Goal: Find specific page/section: Find specific page/section

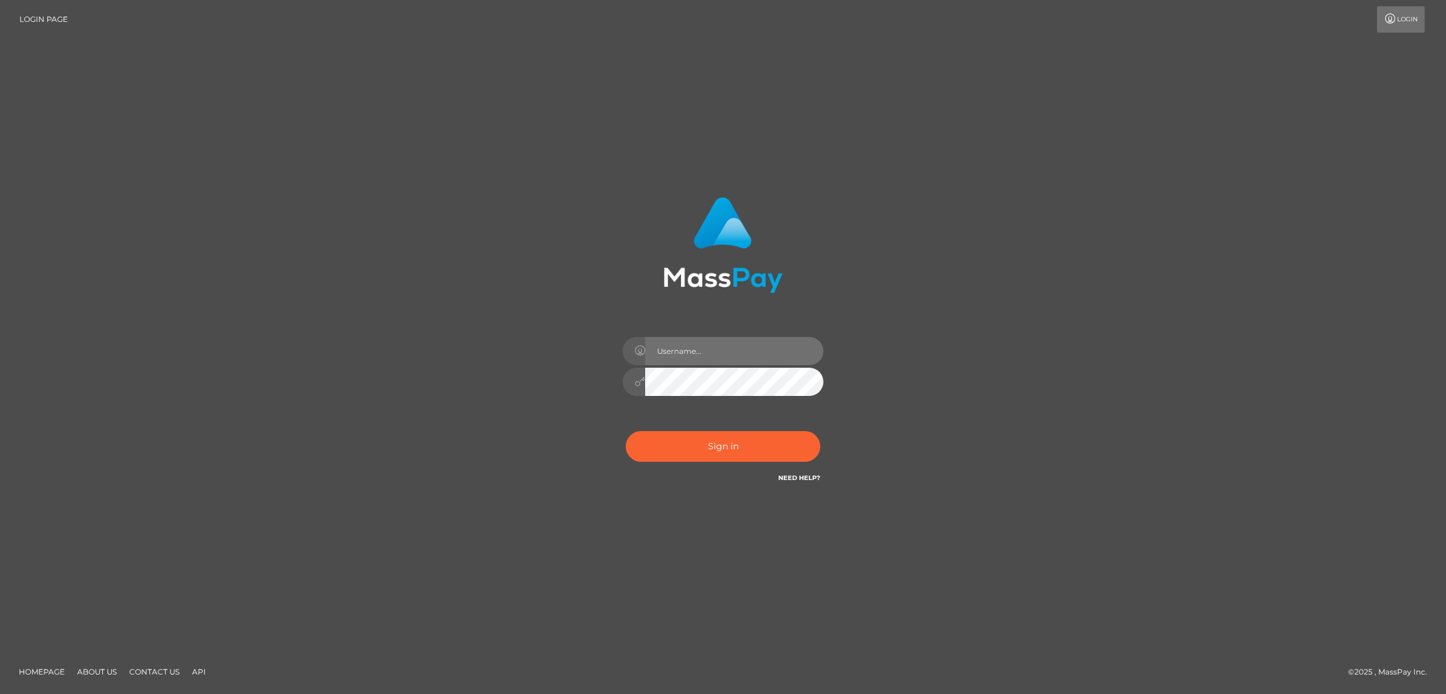
type input "by.es2"
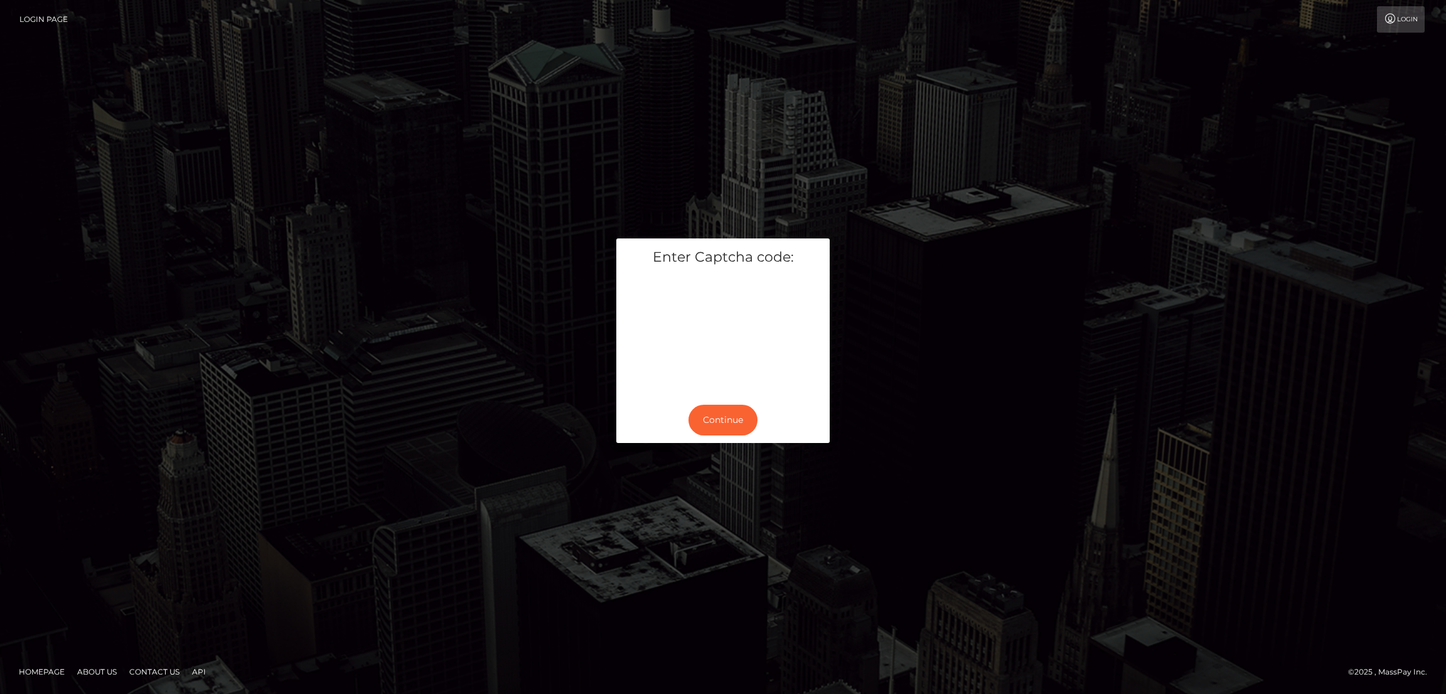
click at [712, 402] on div "Continue" at bounding box center [722, 420] width 213 height 46
drag, startPoint x: 726, startPoint y: 407, endPoint x: 767, endPoint y: 472, distance: 77.3
click at [769, 474] on div "Enter Captcha code: Continue" at bounding box center [723, 347] width 1446 height 406
click at [731, 437] on div "Continue" at bounding box center [722, 420] width 213 height 46
click at [733, 433] on button "Continue" at bounding box center [722, 420] width 69 height 31
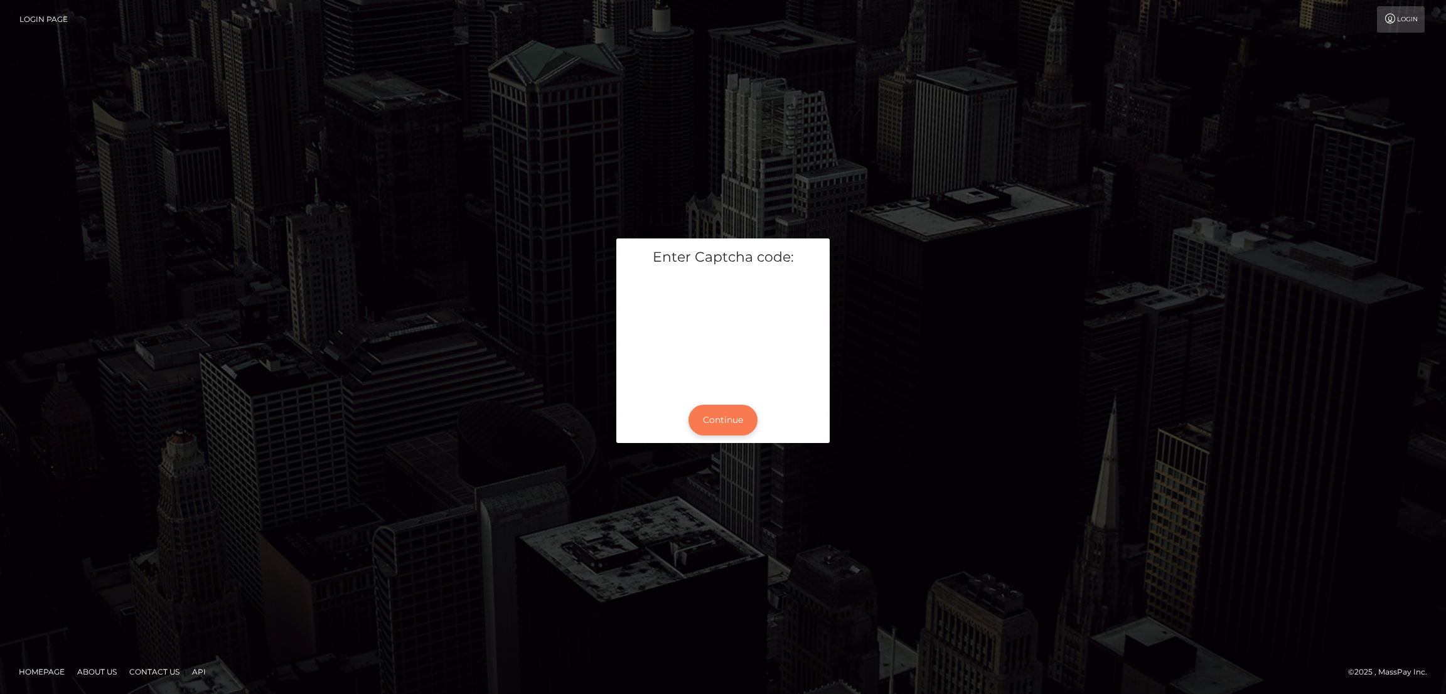
click at [737, 424] on button "Continue" at bounding box center [722, 420] width 69 height 31
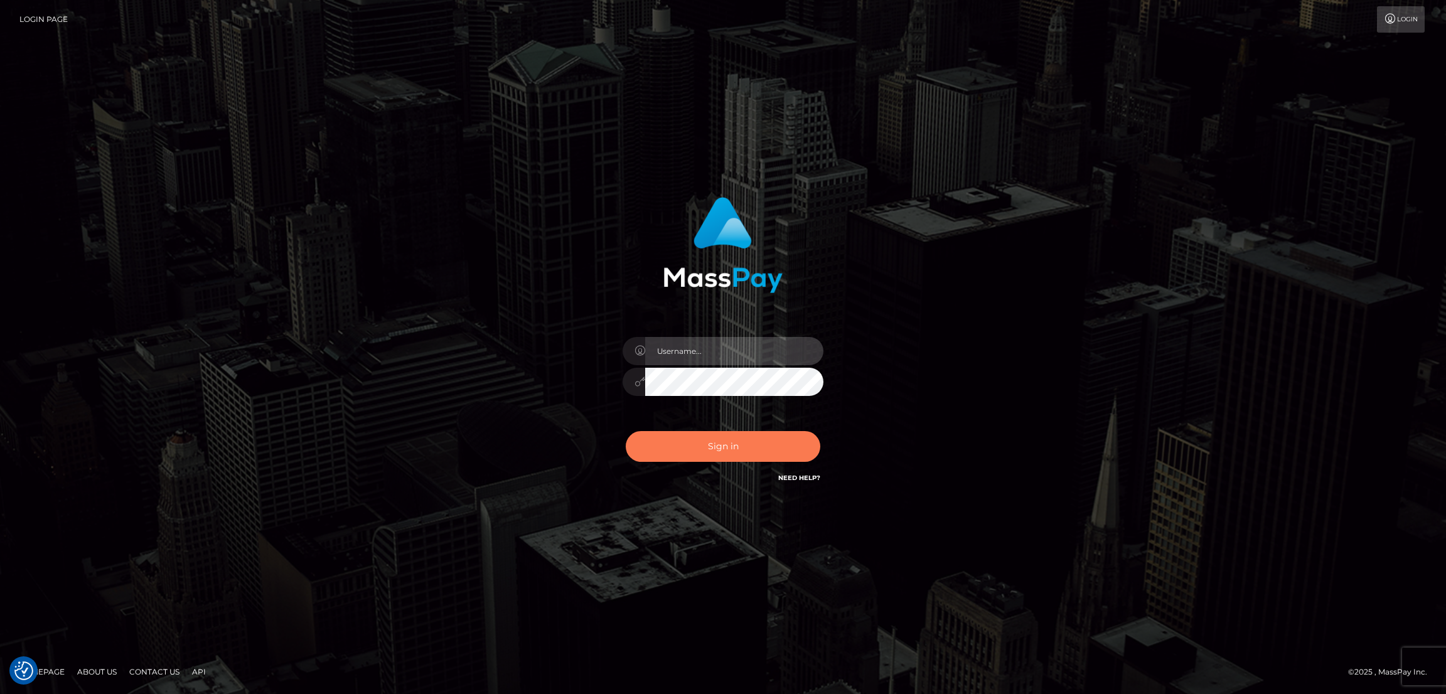
type input "by.es2"
click at [725, 445] on button "Sign in" at bounding box center [723, 446] width 195 height 31
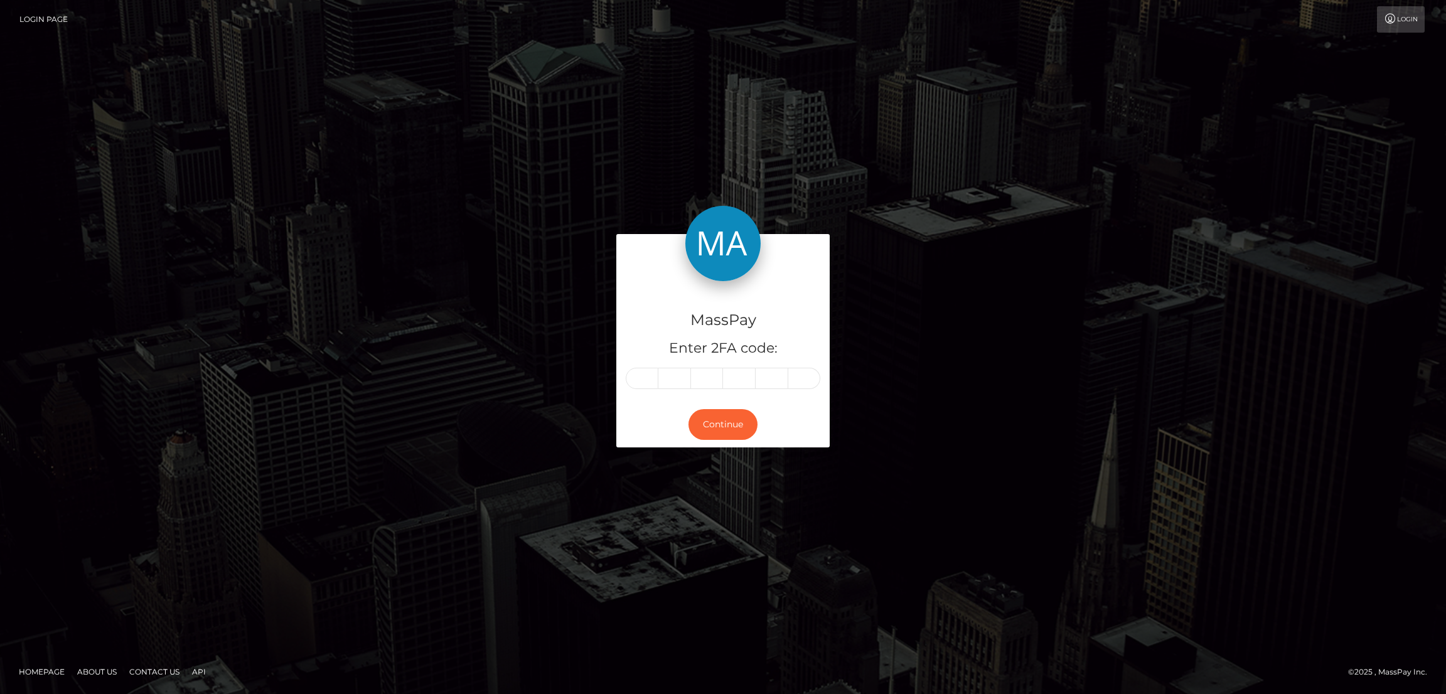
click at [623, 360] on div "MassPay Enter 2FA code:" at bounding box center [722, 341] width 213 height 120
click at [644, 377] on input "text" at bounding box center [642, 378] width 33 height 21
paste input "2"
type input "2"
type input "7"
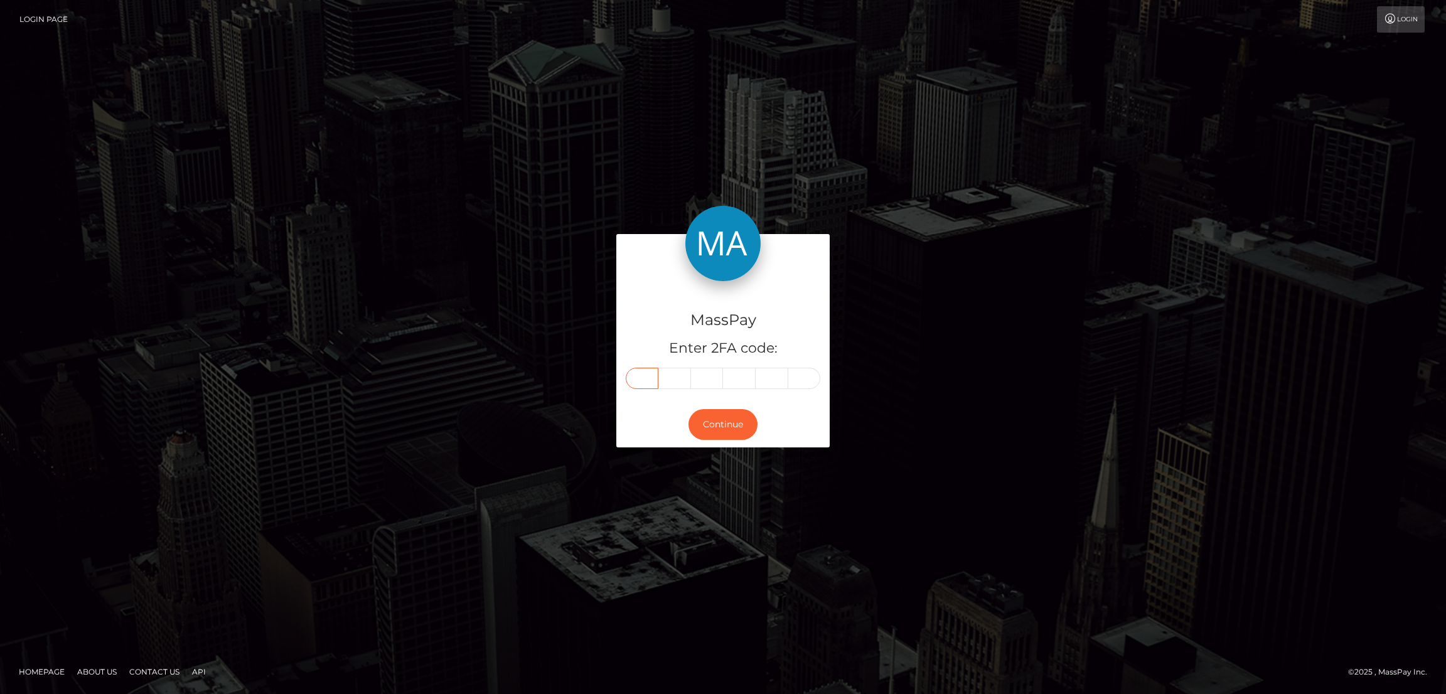
type input "6"
type input "3"
type input "4"
type input "6"
click at [735, 427] on button "Continue" at bounding box center [722, 424] width 69 height 31
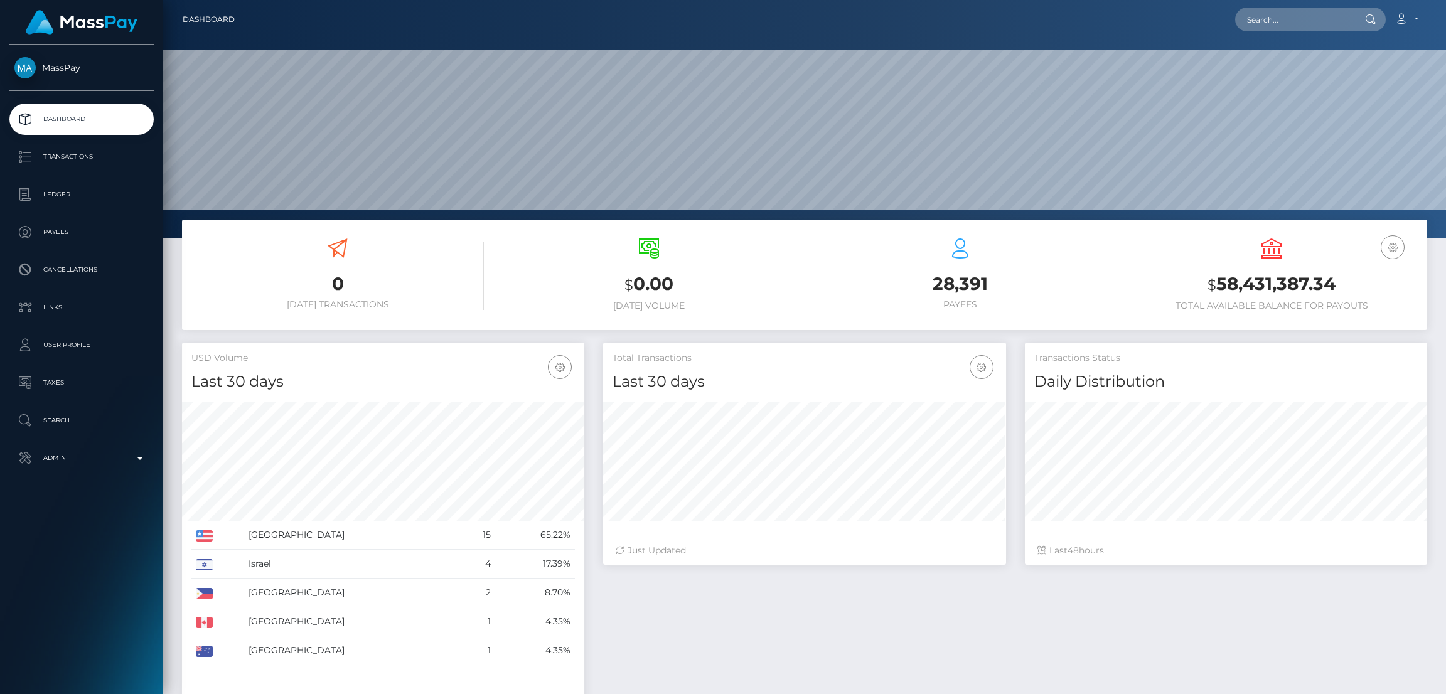
scroll to position [223, 402]
click at [1259, 19] on input "text" at bounding box center [1294, 20] width 118 height 24
paste input "[EMAIL_ADDRESS][DOMAIN_NAME]"
type input "[EMAIL_ADDRESS][DOMAIN_NAME]"
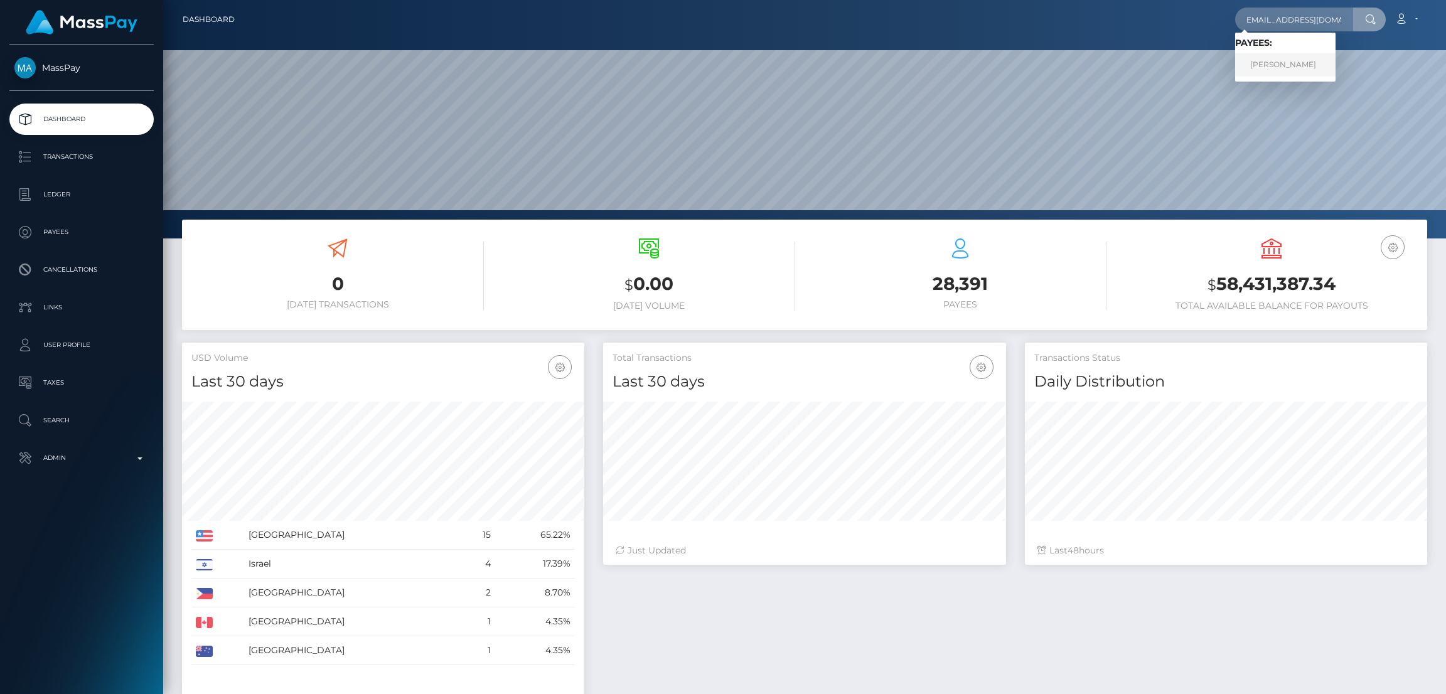
click at [1289, 62] on link "[PERSON_NAME]" at bounding box center [1285, 64] width 100 height 23
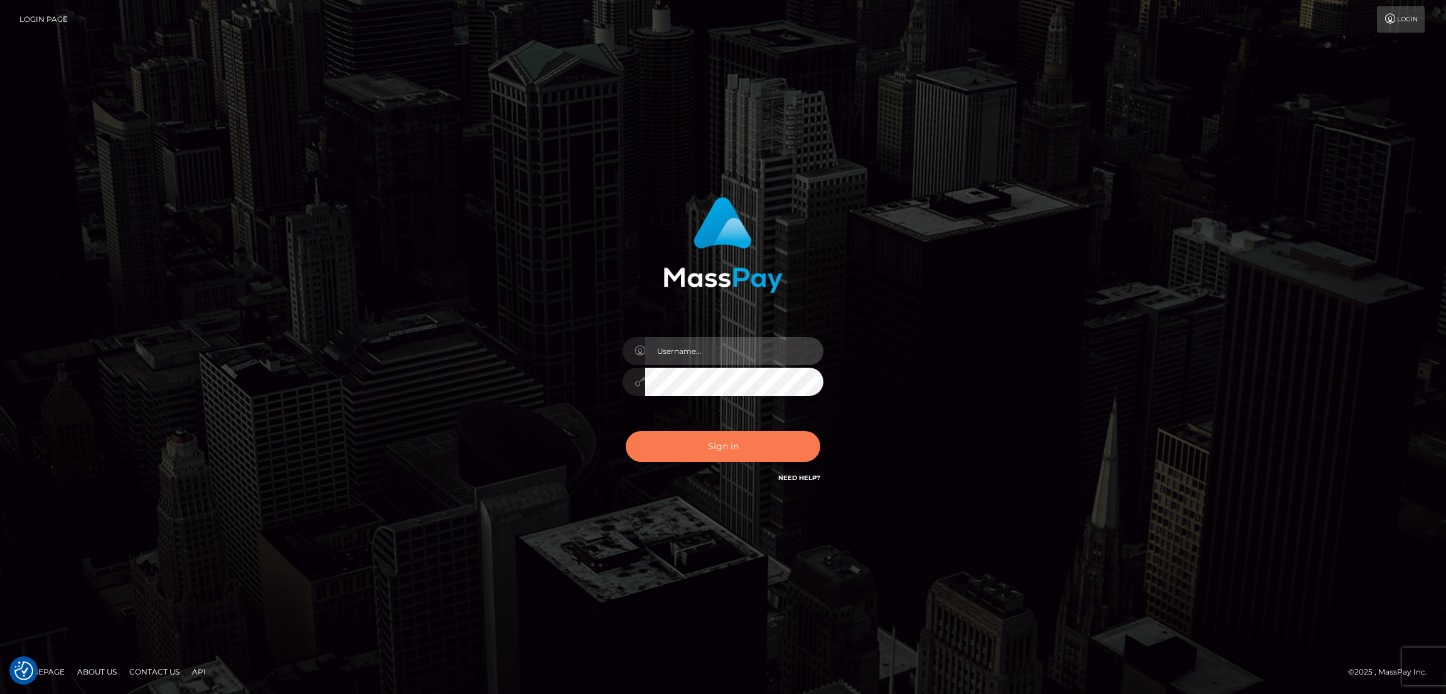
type input "by.es2"
click at [743, 444] on button "Sign in" at bounding box center [723, 446] width 195 height 31
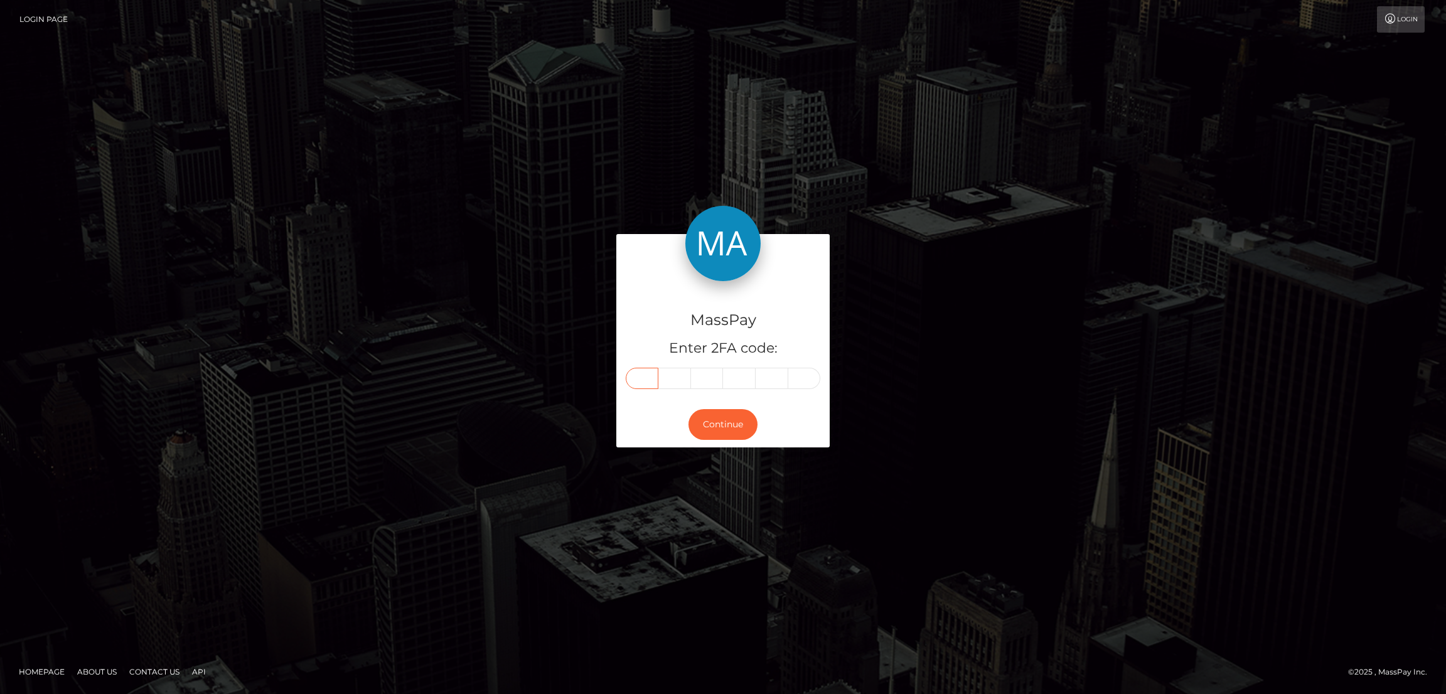
click at [639, 380] on input "text" at bounding box center [642, 378] width 33 height 21
paste input "8"
type input "8"
type input "6"
type input "2"
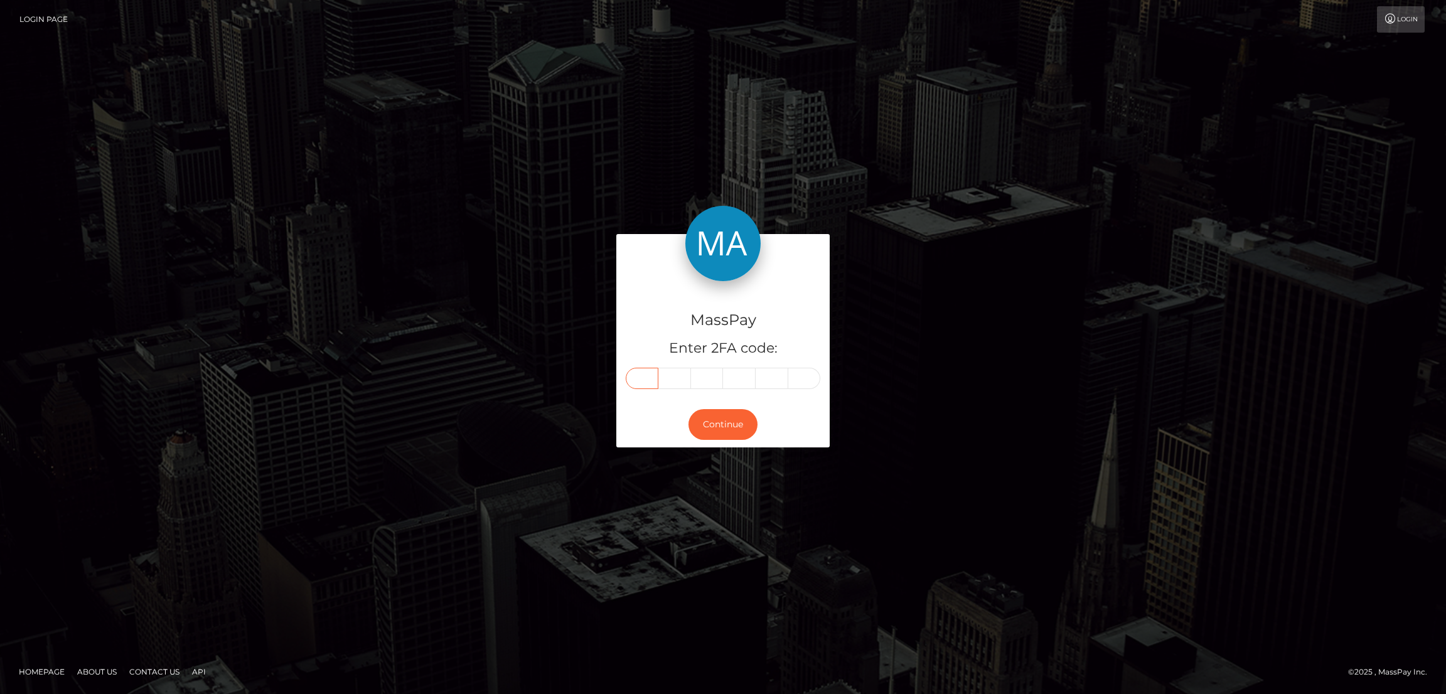
type input "5"
type input "6"
type input "7"
click at [743, 422] on button "Continue" at bounding box center [722, 424] width 69 height 31
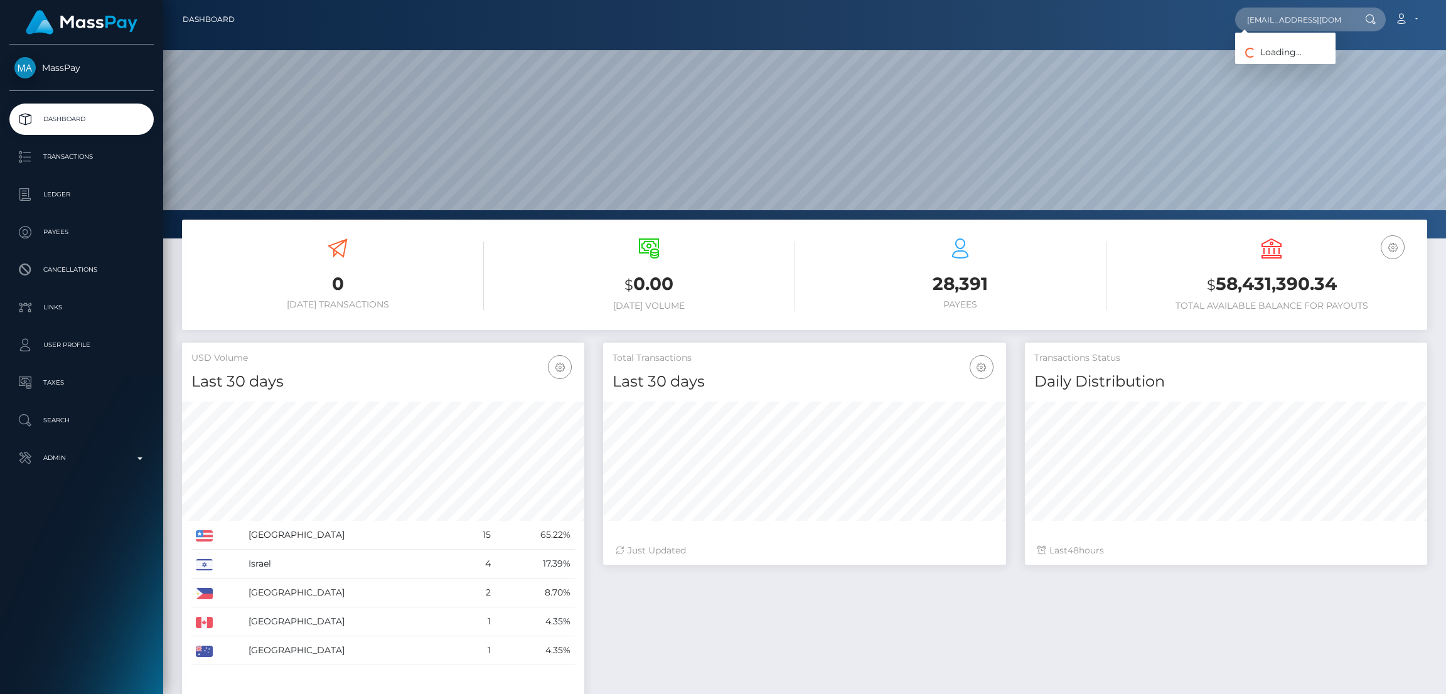
scroll to position [0, 31]
type input "[EMAIL_ADDRESS][DOMAIN_NAME]"
click at [1295, 68] on link "Latriana [PERSON_NAME]" at bounding box center [1299, 64] width 129 height 23
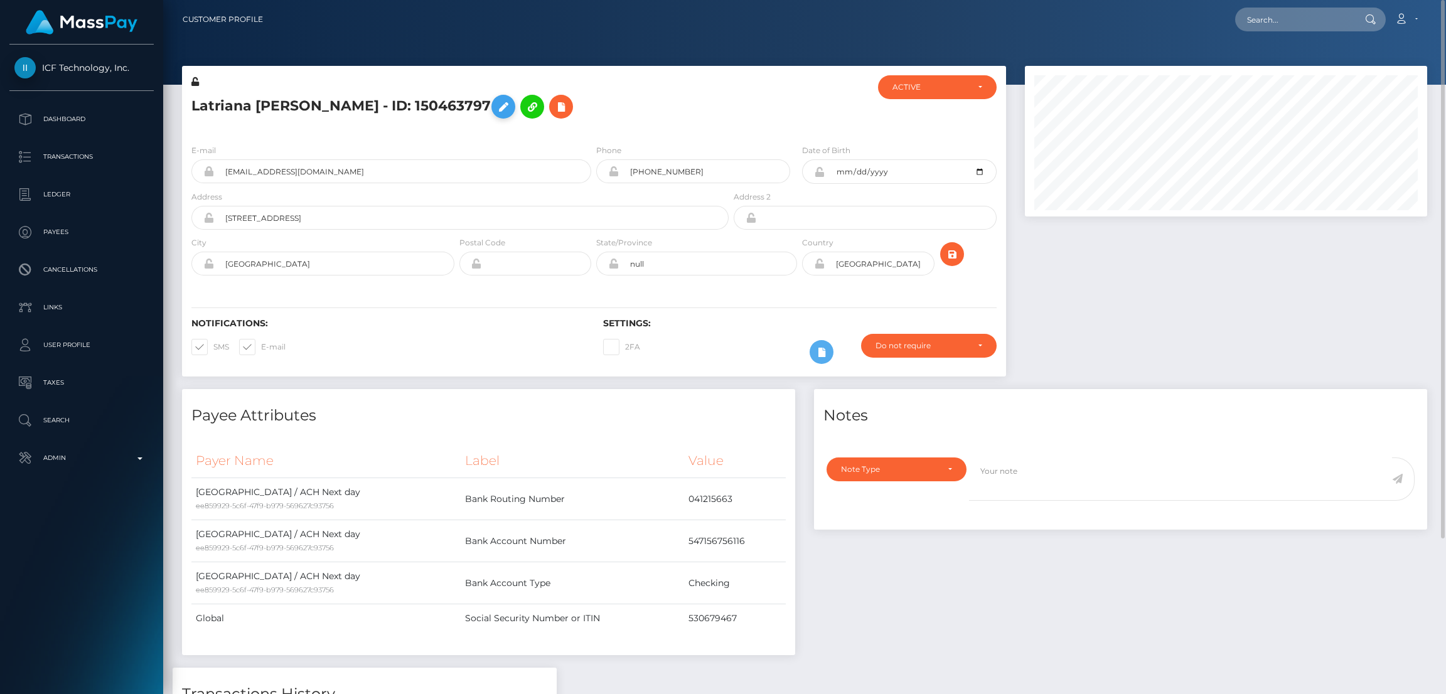
click at [511, 107] on icon at bounding box center [503, 107] width 15 height 16
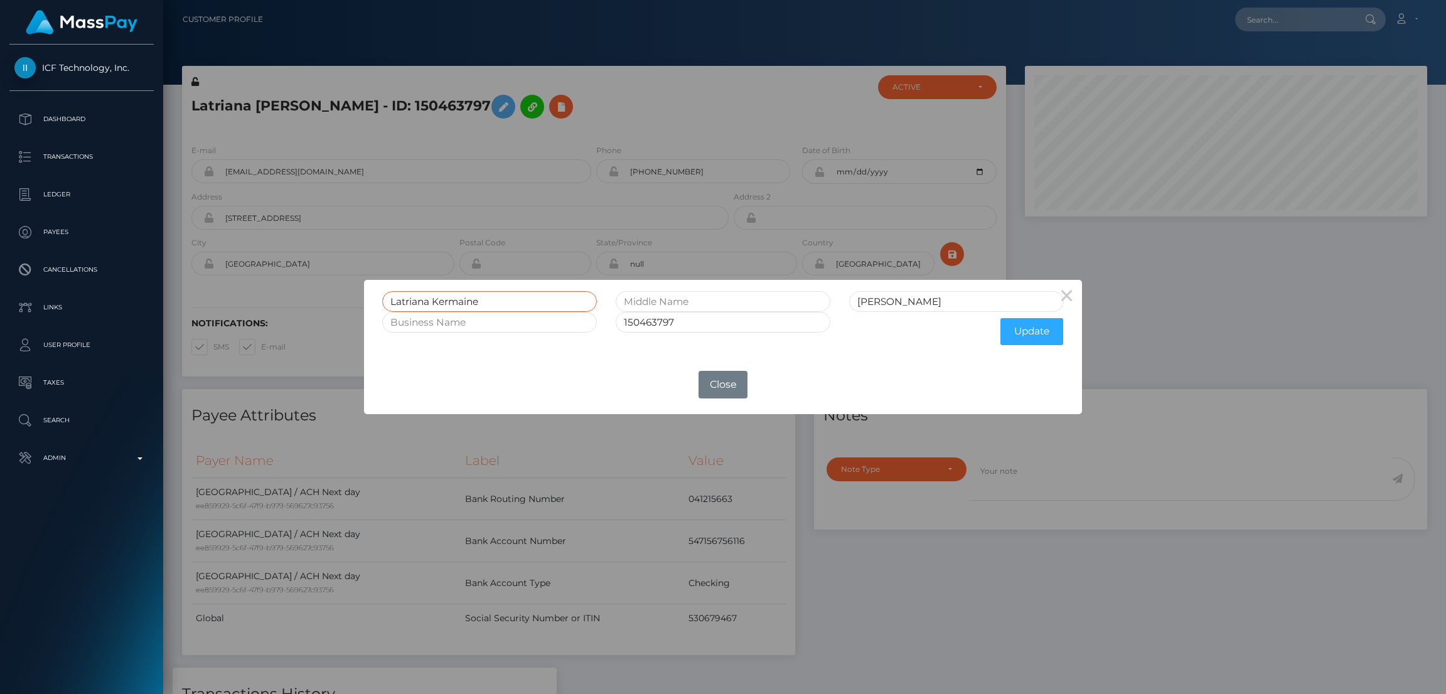
click at [406, 295] on input "Latriana Kermaine" at bounding box center [489, 301] width 215 height 21
drag, startPoint x: 707, startPoint y: 383, endPoint x: 708, endPoint y: 363, distance: 20.2
click at [707, 383] on button "Close" at bounding box center [722, 385] width 49 height 28
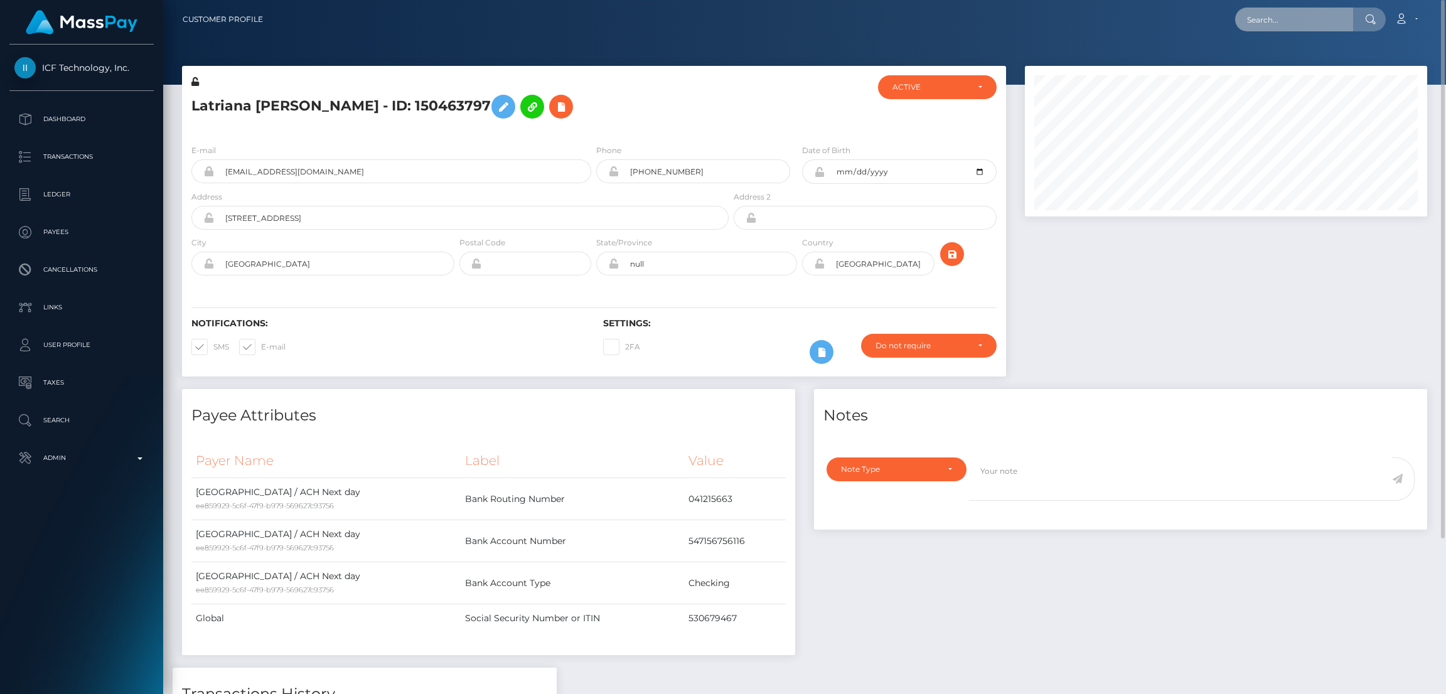
click at [1306, 15] on input "text" at bounding box center [1294, 20] width 118 height 24
paste input "[PERSON_NAME][EMAIL_ADDRESS][DOMAIN_NAME]"
type input "[PERSON_NAME][EMAIL_ADDRESS][DOMAIN_NAME]"
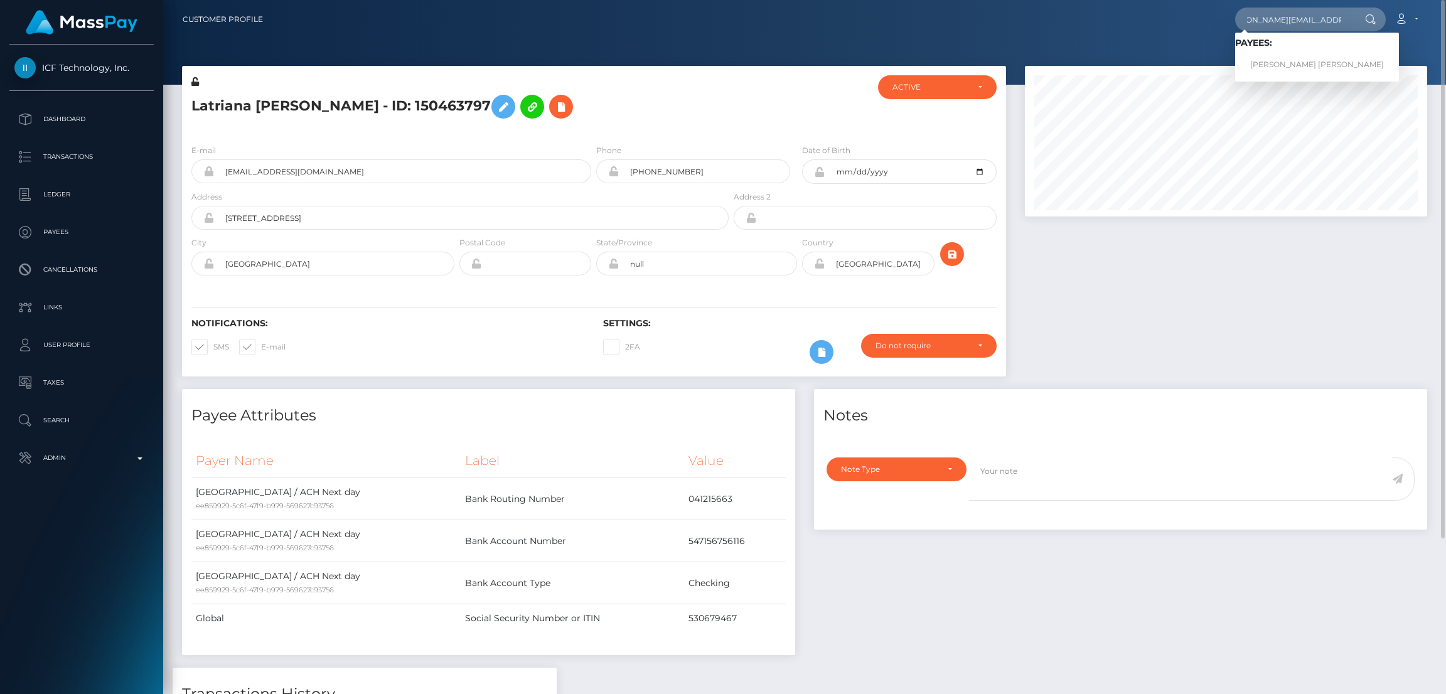
scroll to position [0, 0]
click at [1272, 65] on link "LUIS FERNANDO GONZALEZ" at bounding box center [1317, 64] width 164 height 23
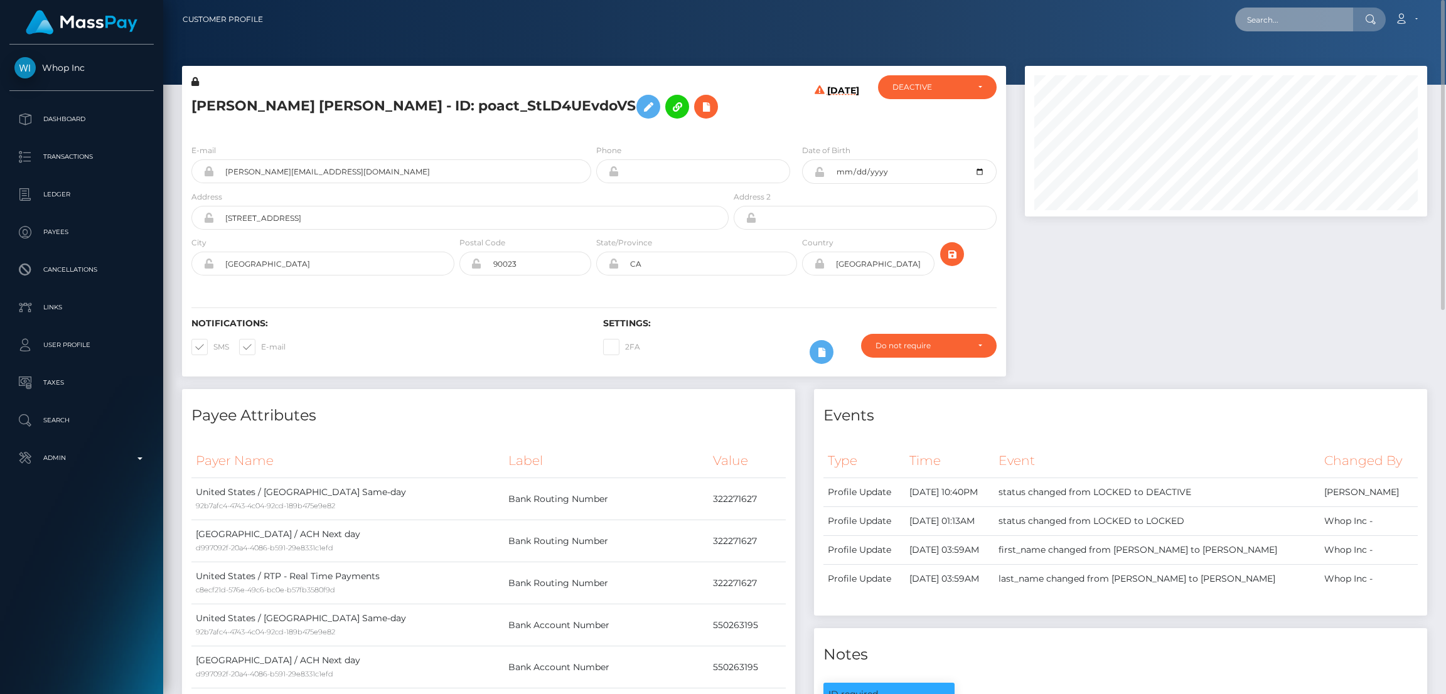
click at [1251, 26] on input "text" at bounding box center [1294, 20] width 118 height 24
paste input "[EMAIL_ADDRESS][DOMAIN_NAME]"
type input "[EMAIL_ADDRESS][DOMAIN_NAME]"
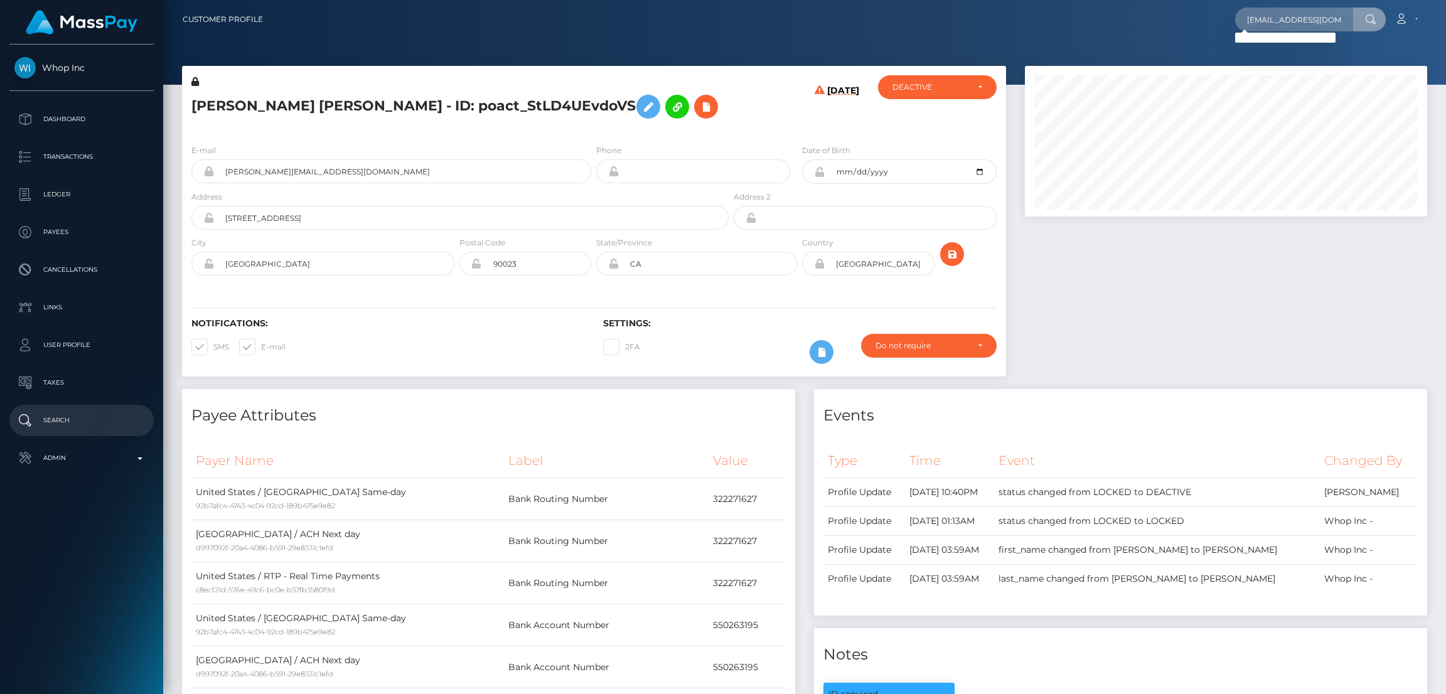
click at [85, 427] on p "Search" at bounding box center [81, 420] width 134 height 19
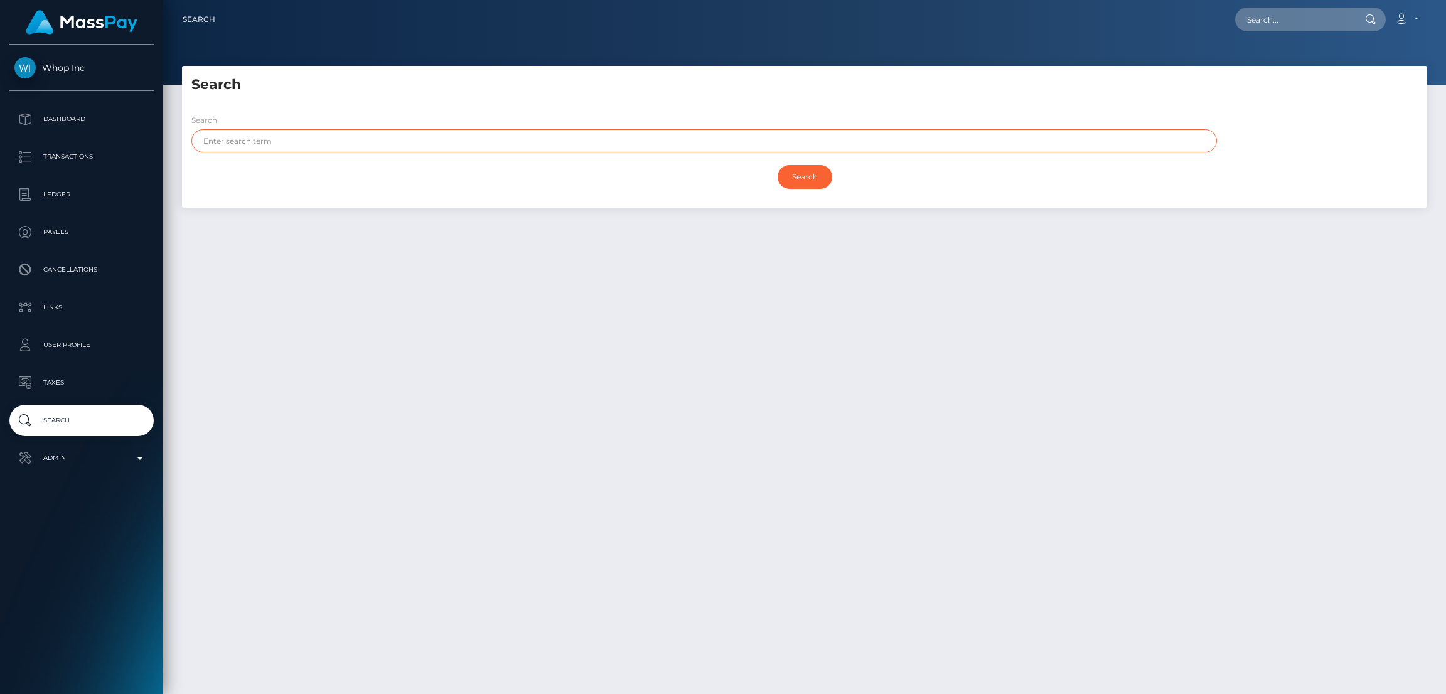
drag, startPoint x: 0, startPoint y: 0, endPoint x: 299, endPoint y: 137, distance: 328.8
click at [297, 137] on input "text" at bounding box center [703, 140] width 1025 height 23
paste input "Steven"
type input "Steven"
click at [777, 165] on input "Search" at bounding box center [804, 177] width 55 height 24
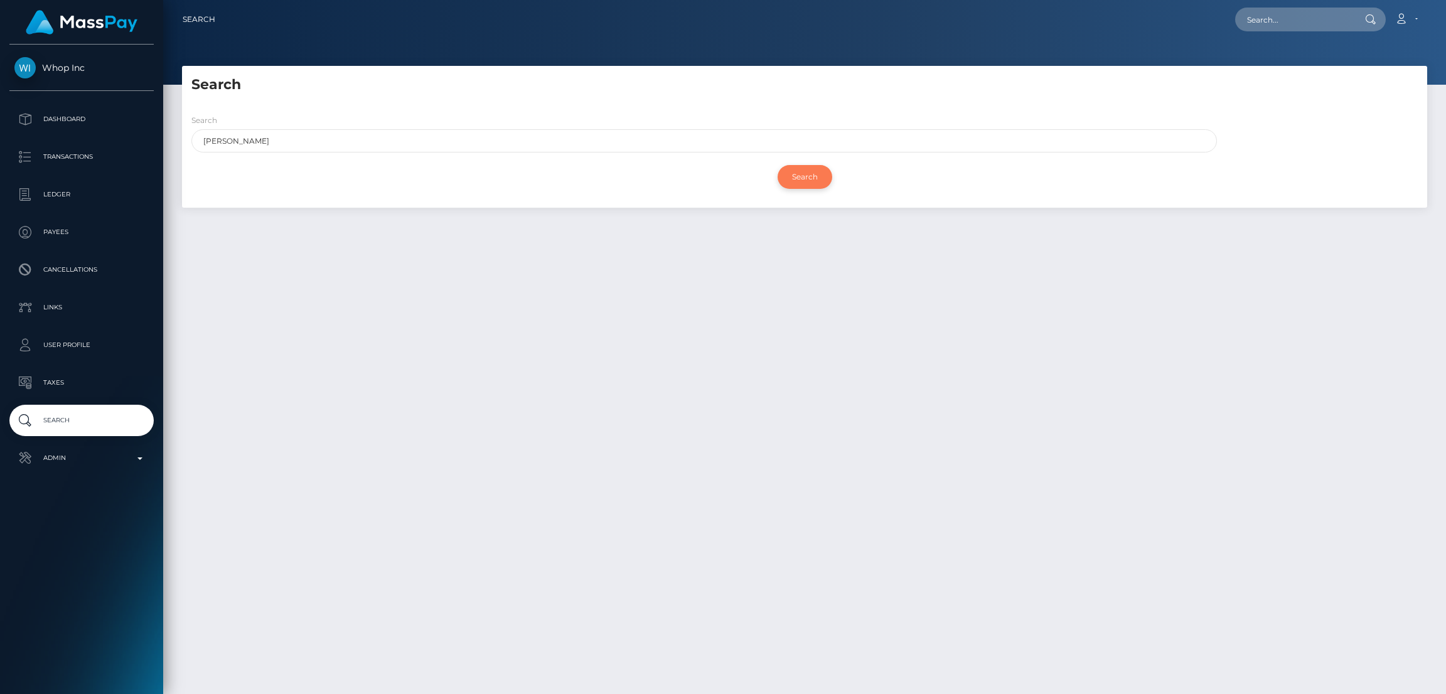
click at [810, 184] on input "Search" at bounding box center [804, 177] width 55 height 24
click at [808, 174] on input "Search" at bounding box center [804, 177] width 55 height 24
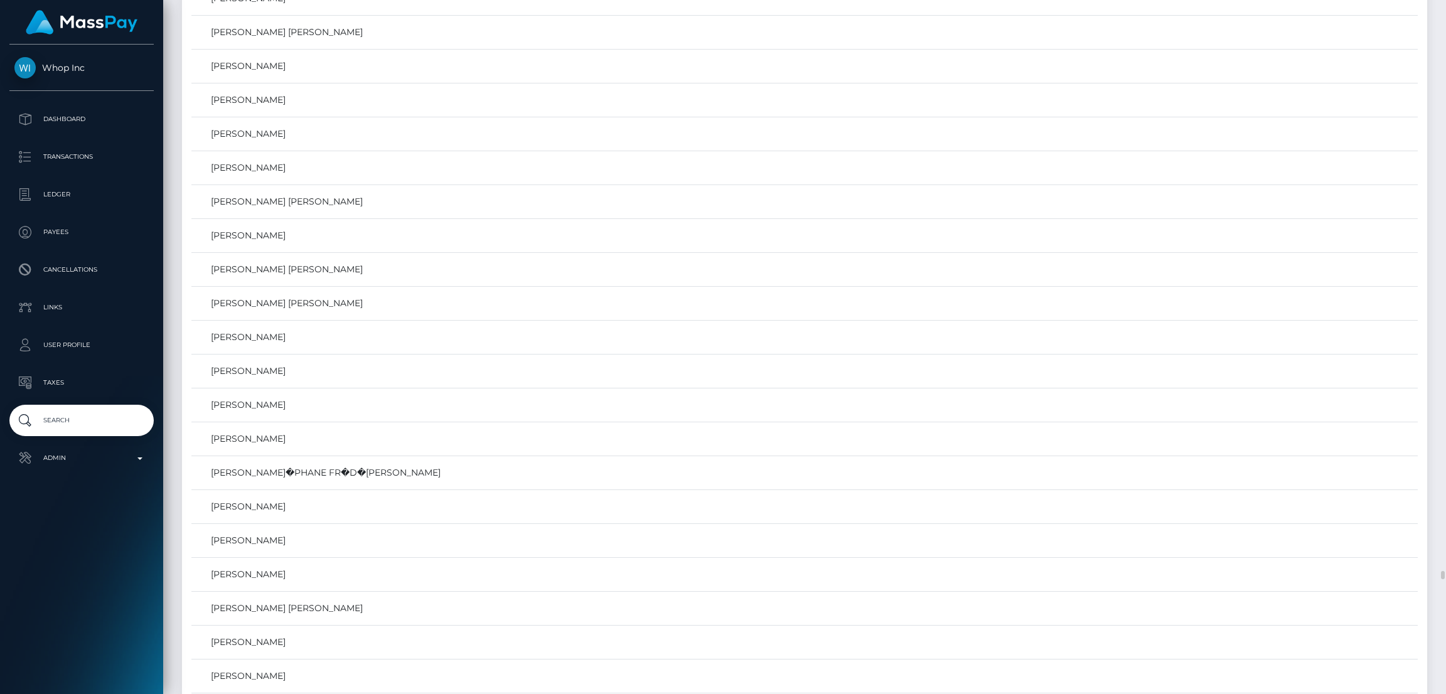
scroll to position [38304, 0]
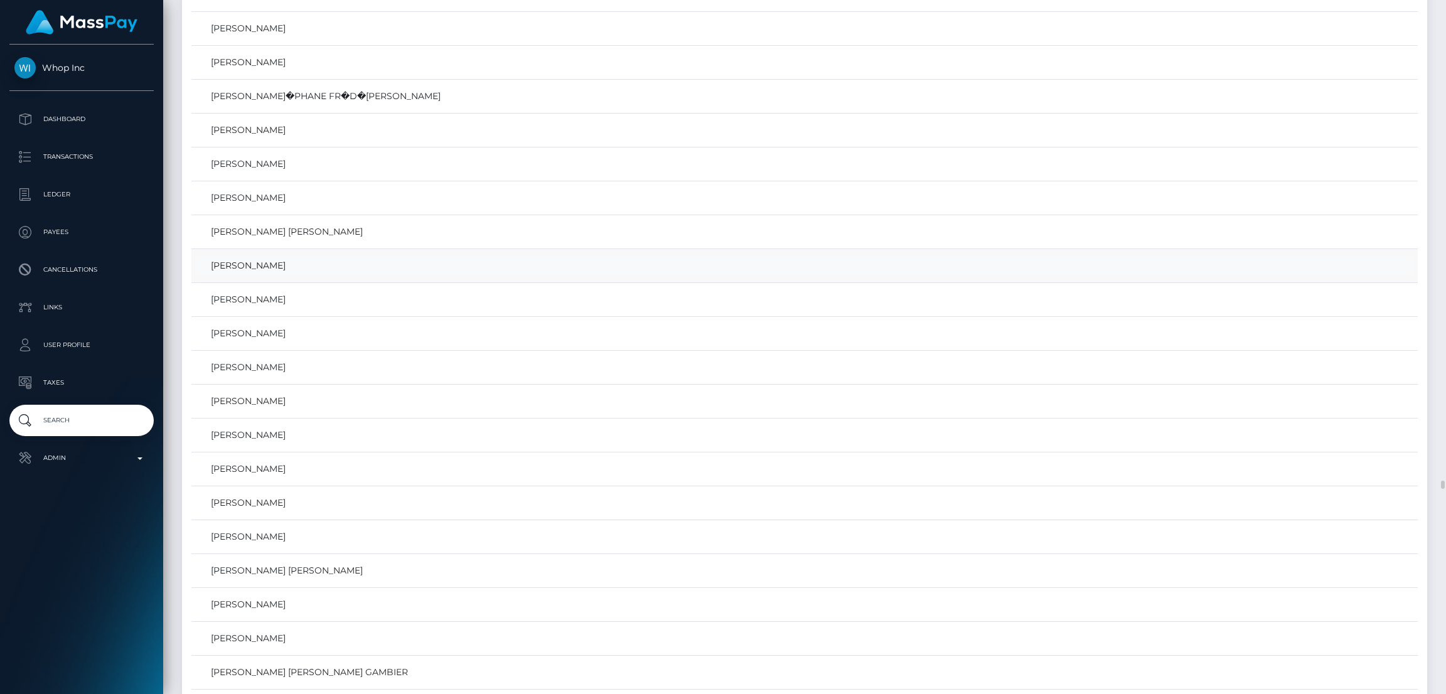
click at [296, 275] on link "STEVEN ROBERT AUGUSTE" at bounding box center [804, 266] width 1217 height 18
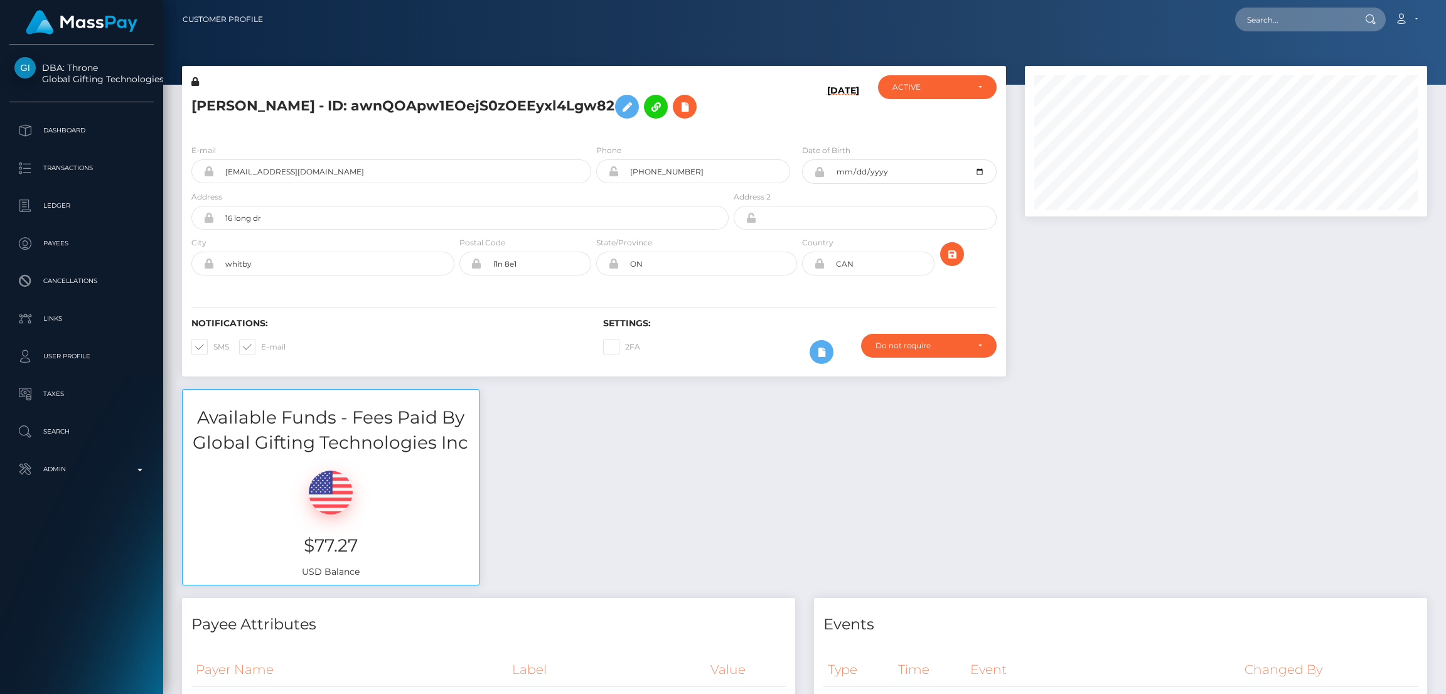
scroll to position [150, 402]
click at [260, 183] on input "philthy97@outlook.com" at bounding box center [402, 171] width 377 height 24
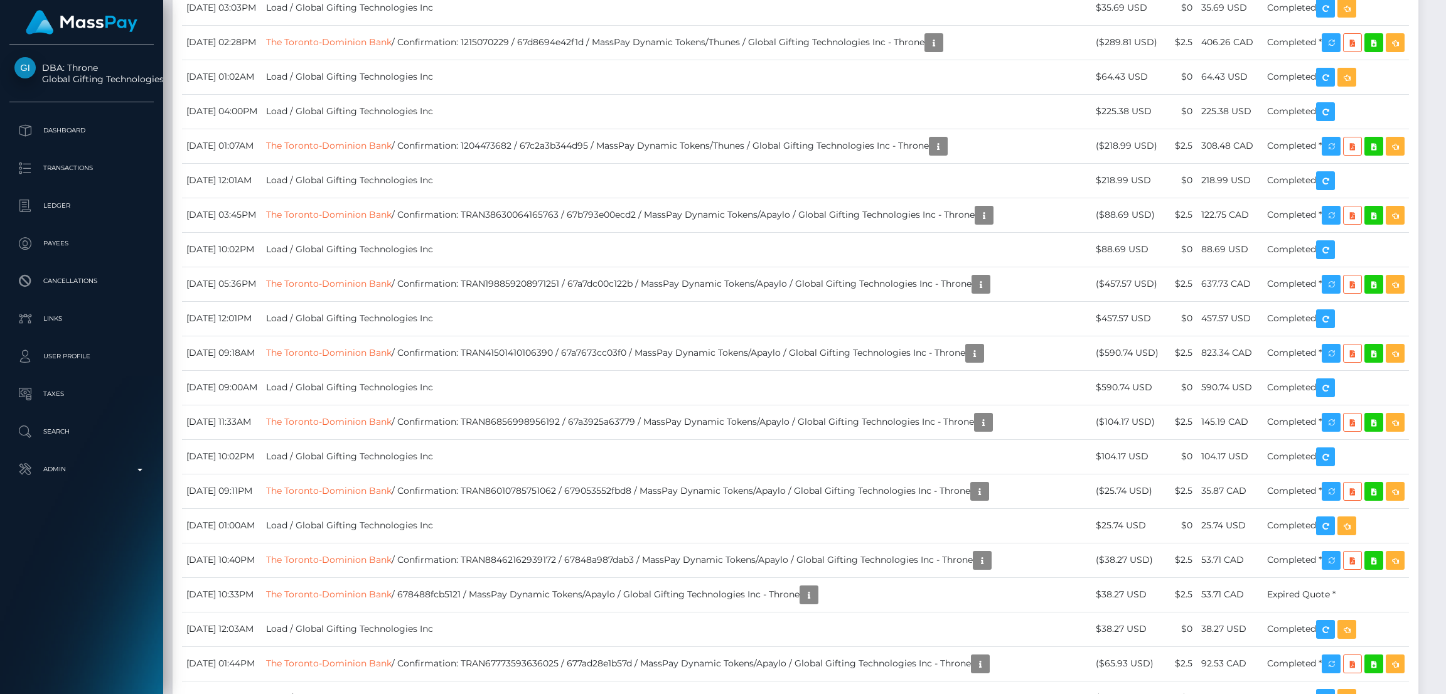
scroll to position [4235, 0]
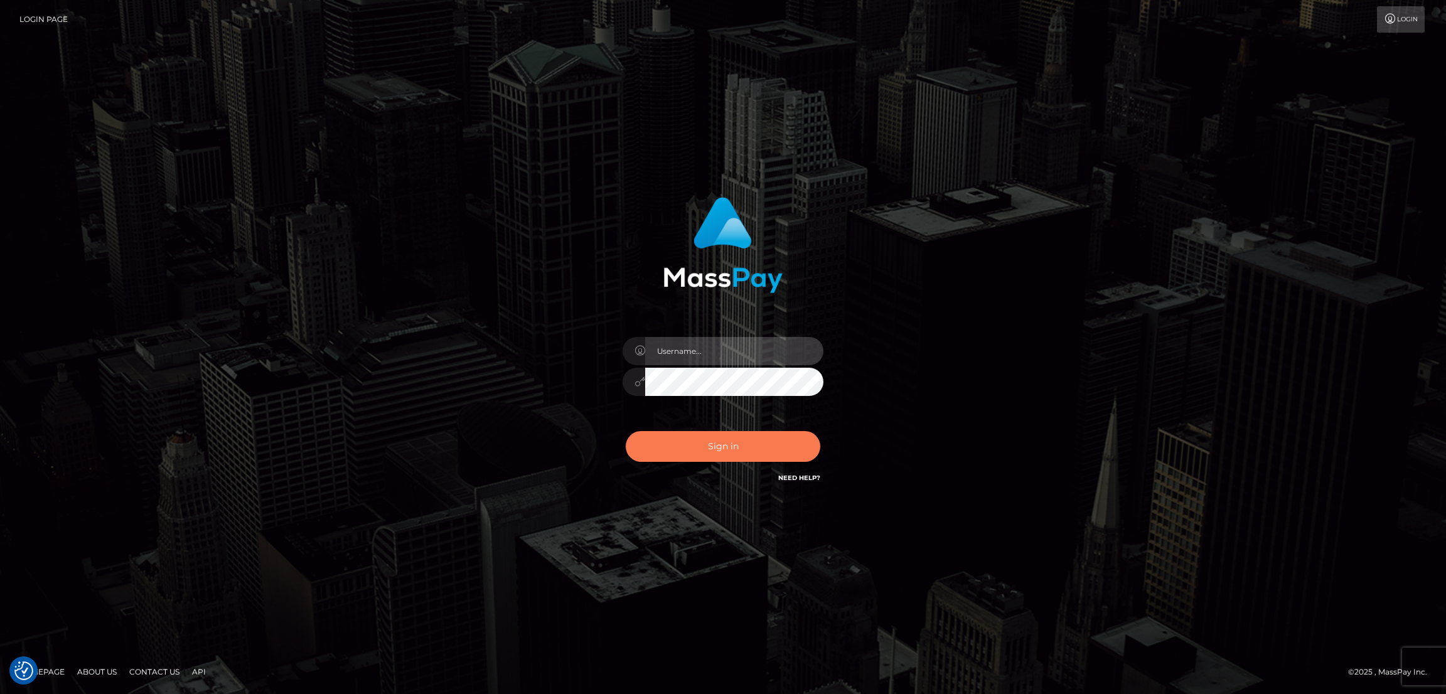
type input "by.es2"
click at [668, 447] on button "Sign in" at bounding box center [723, 446] width 195 height 31
type input "by.es2"
click at [737, 446] on button "Sign in" at bounding box center [723, 446] width 195 height 31
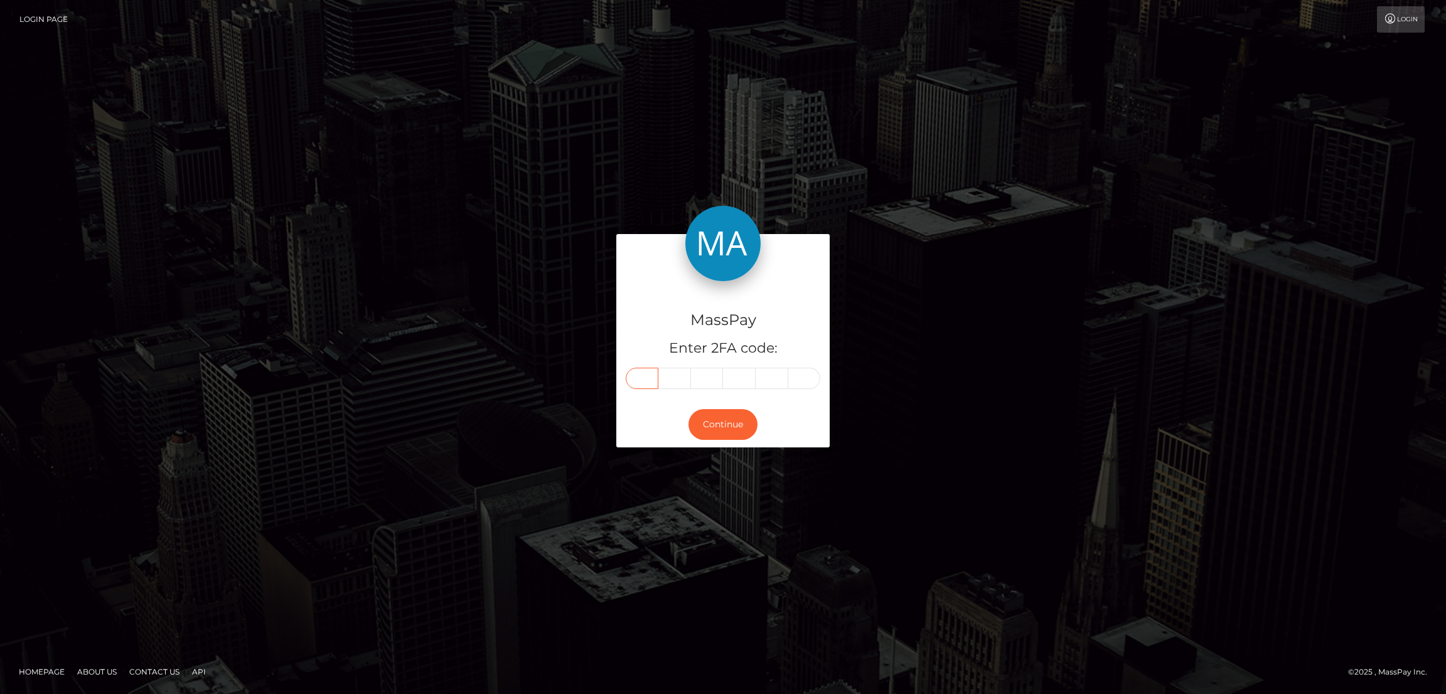
click at [643, 380] on input "text" at bounding box center [642, 378] width 33 height 21
paste input "5"
type input "5"
type input "2"
type input "7"
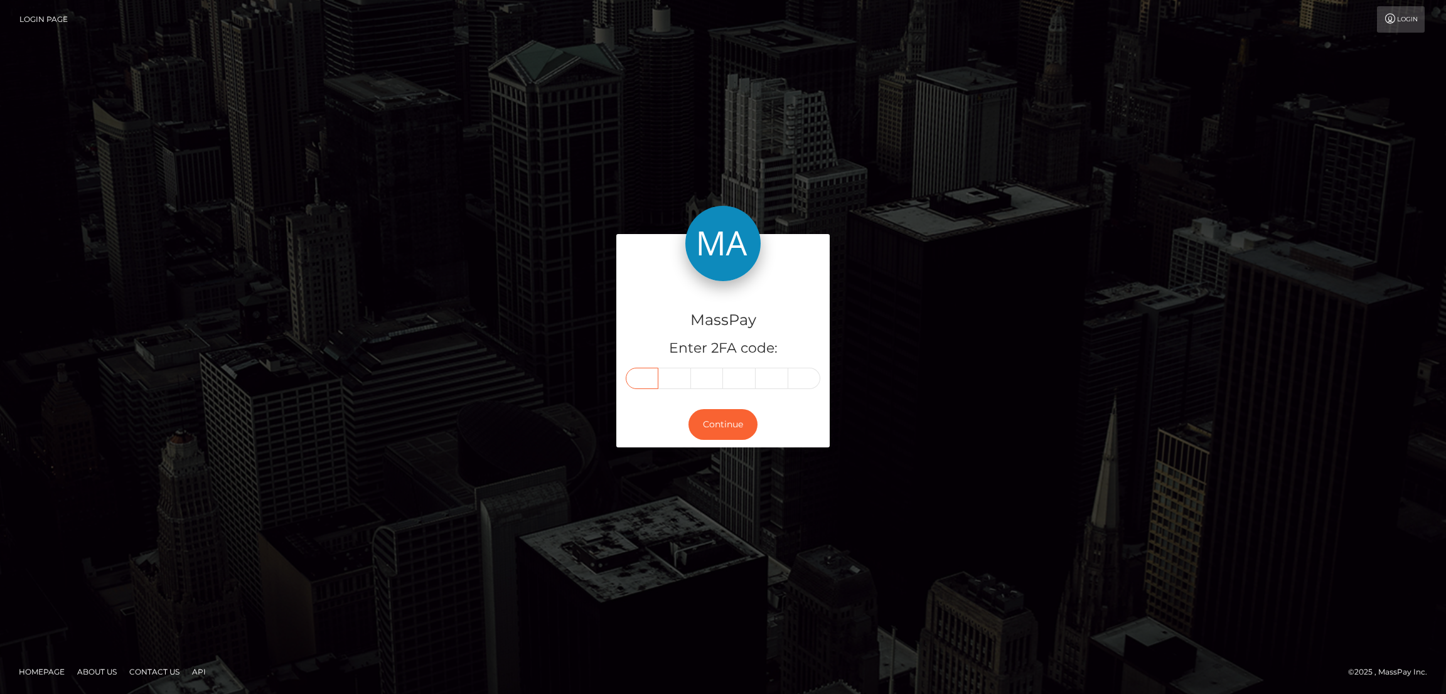
type input "0"
type input "1"
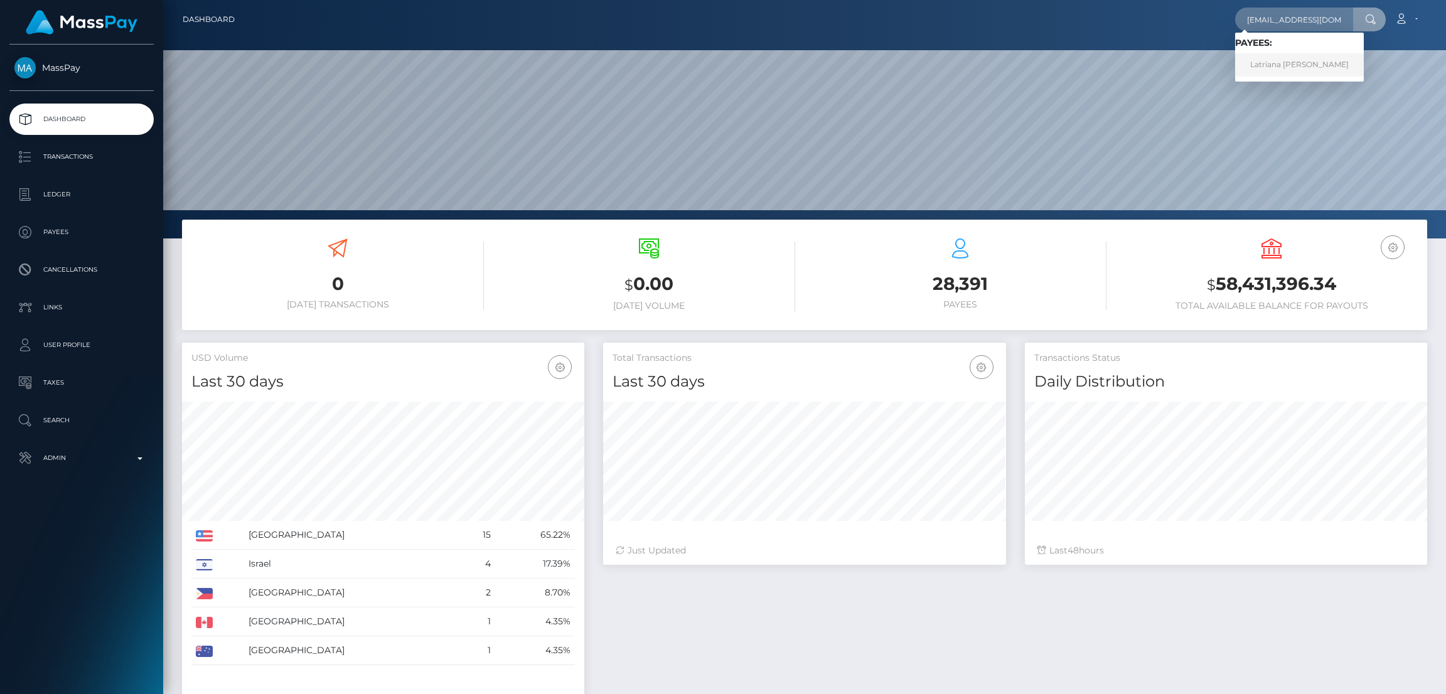
click at [1292, 65] on link "Latriana [PERSON_NAME]" at bounding box center [1299, 64] width 129 height 23
